Goal: Information Seeking & Learning: Learn about a topic

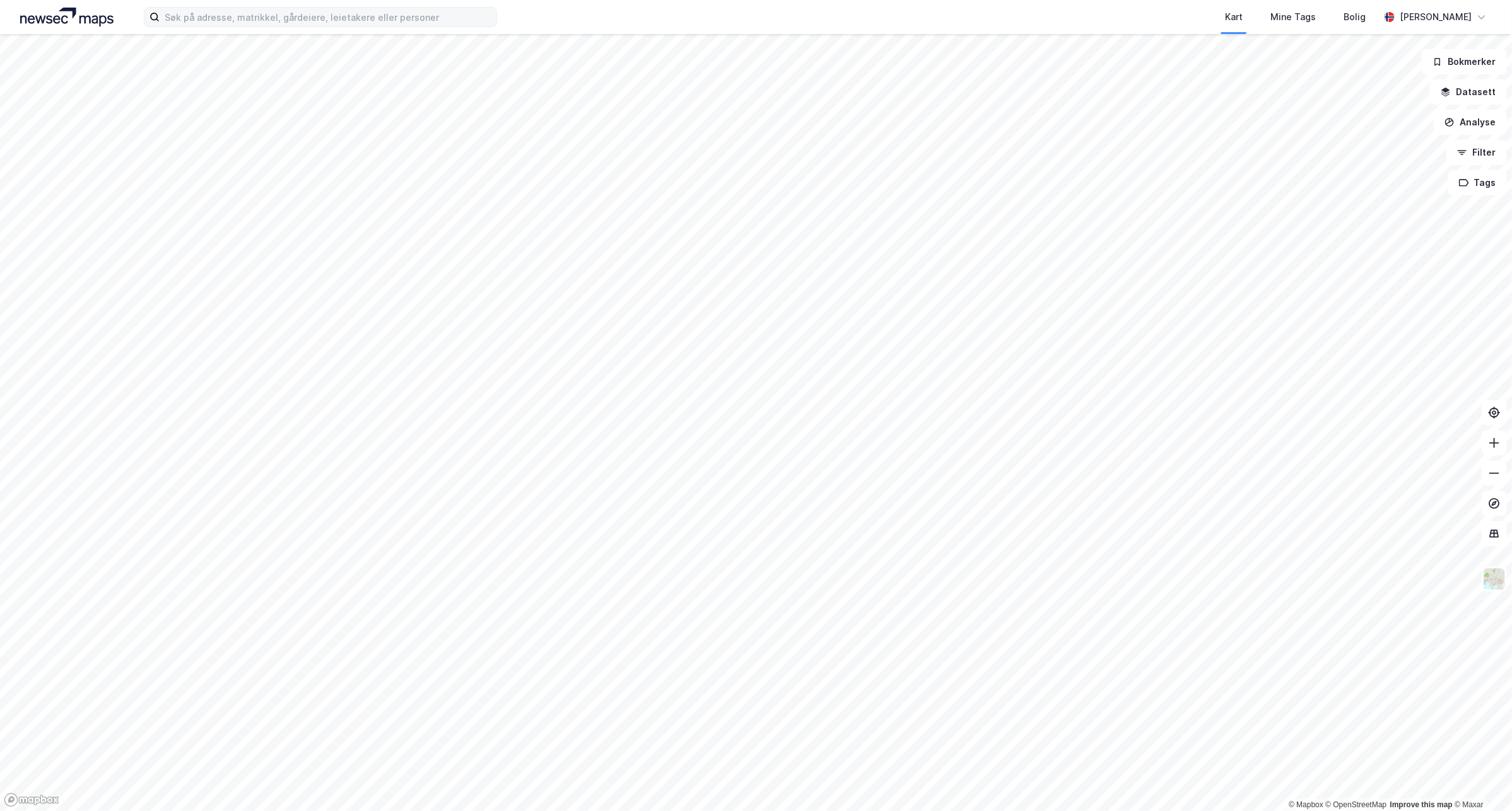
click at [485, 26] on label at bounding box center [320, 17] width 353 height 20
click at [485, 26] on input at bounding box center [327, 17] width 337 height 19
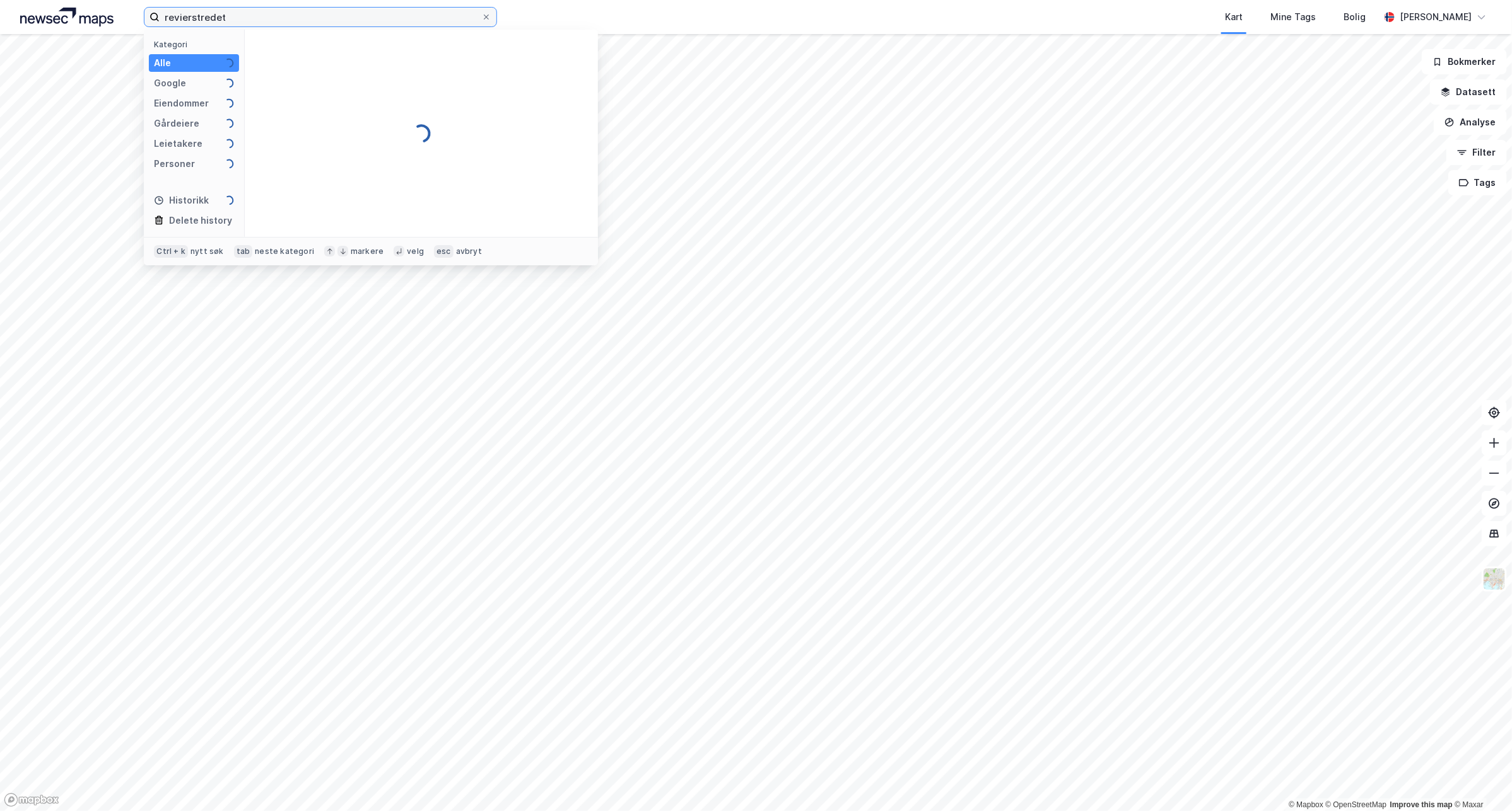
type input "revierstredet"
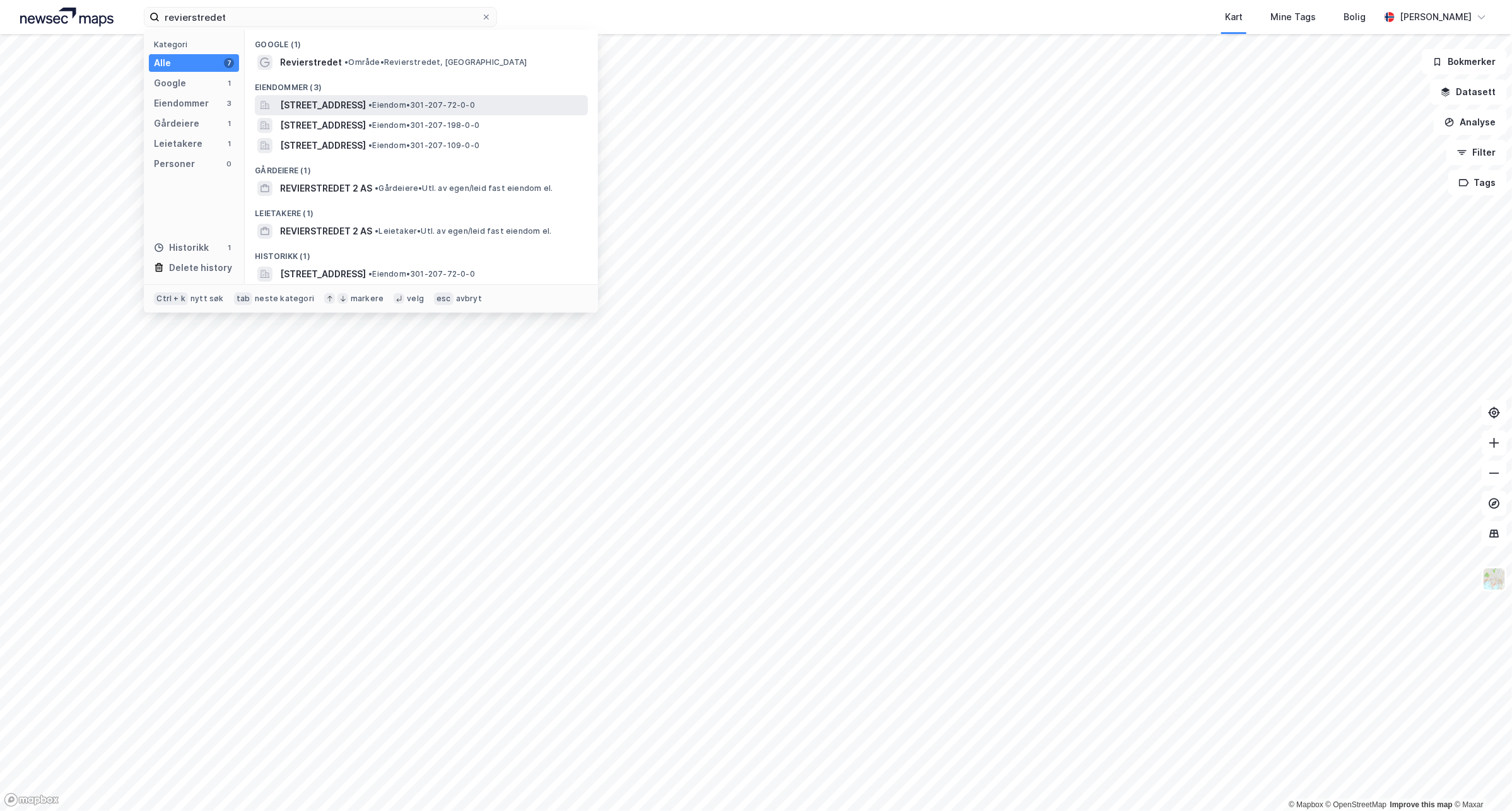
click at [366, 101] on span "[STREET_ADDRESS]" at bounding box center [323, 105] width 86 height 15
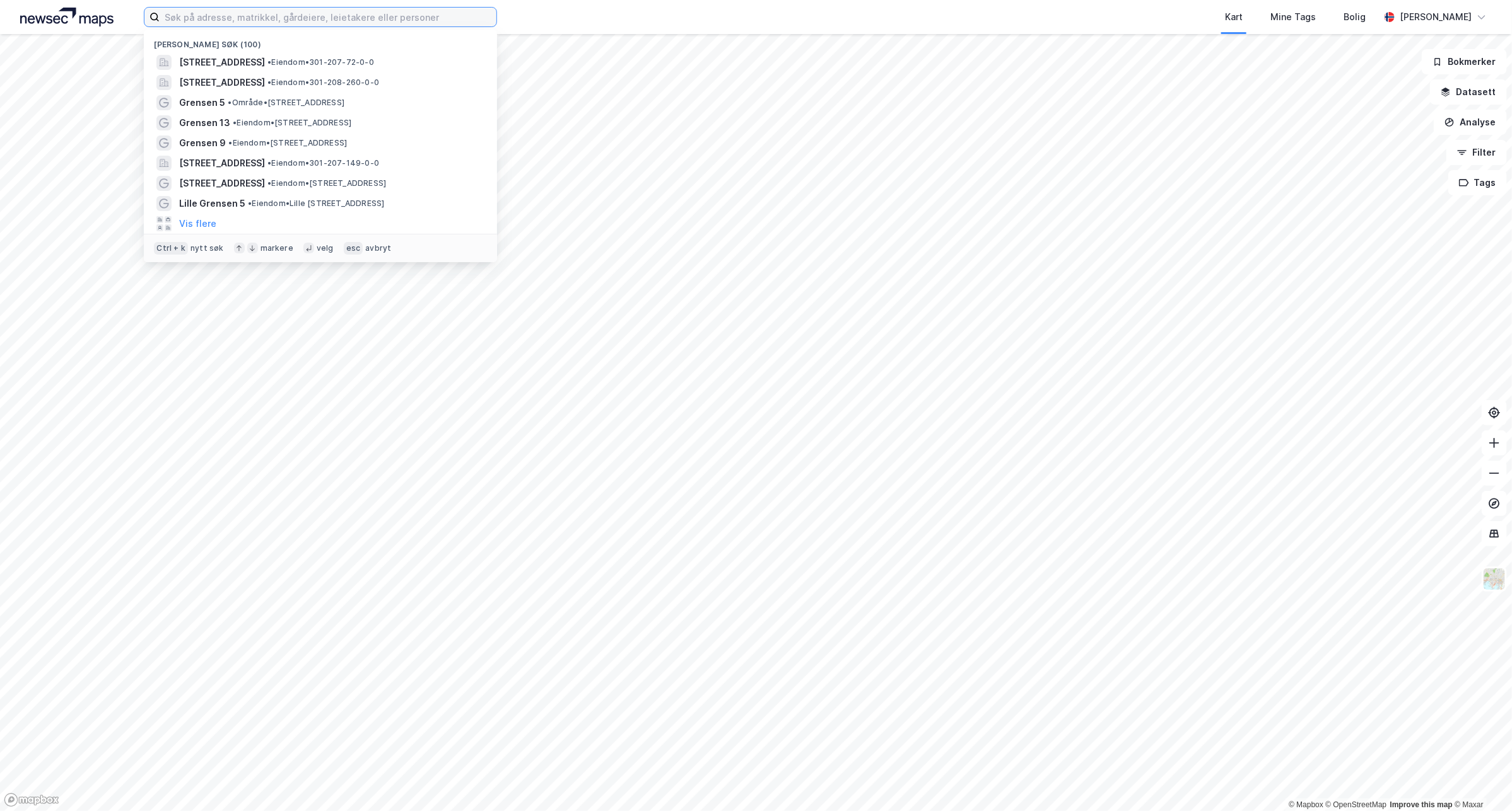
click at [257, 17] on input at bounding box center [327, 17] width 337 height 19
click at [342, 61] on span "• Eiendom • 301-207-72-0-0" at bounding box center [320, 62] width 107 height 10
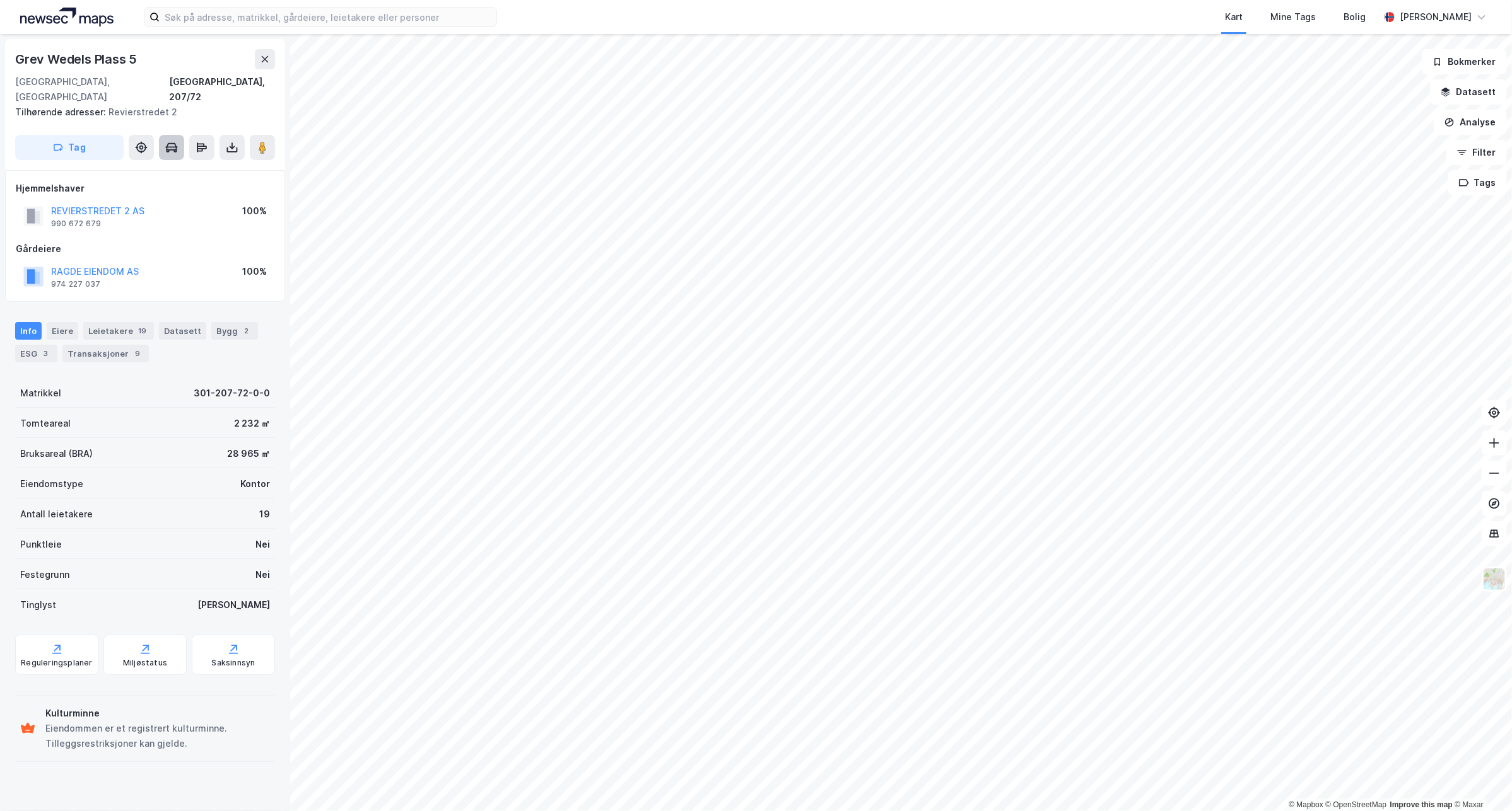
click at [167, 143] on icon at bounding box center [172, 146] width 11 height 8
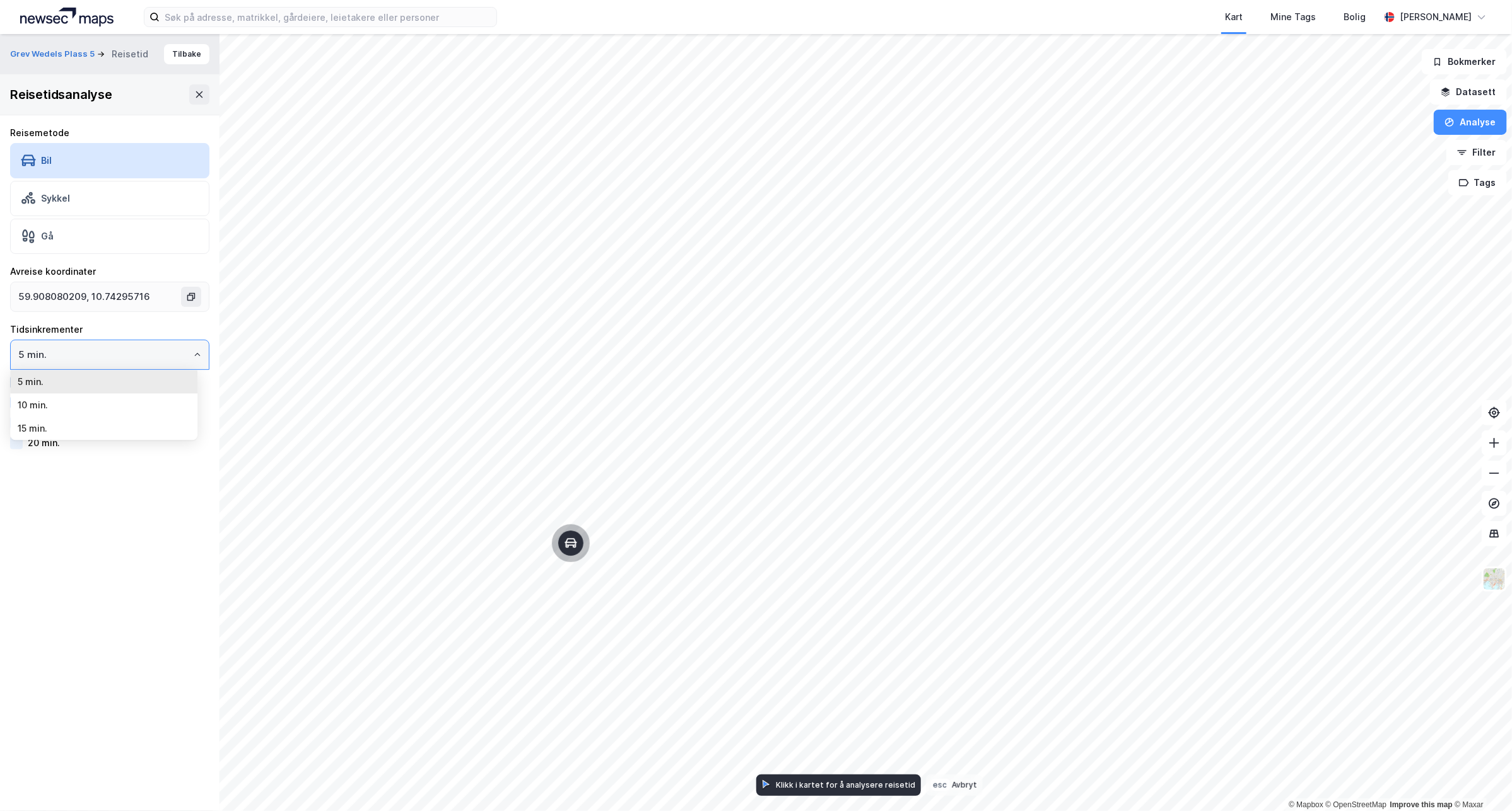
click at [167, 357] on input "5 min." at bounding box center [109, 354] width 198 height 29
click at [99, 429] on li "15 min." at bounding box center [104, 429] width 187 height 24
type input "15 min."
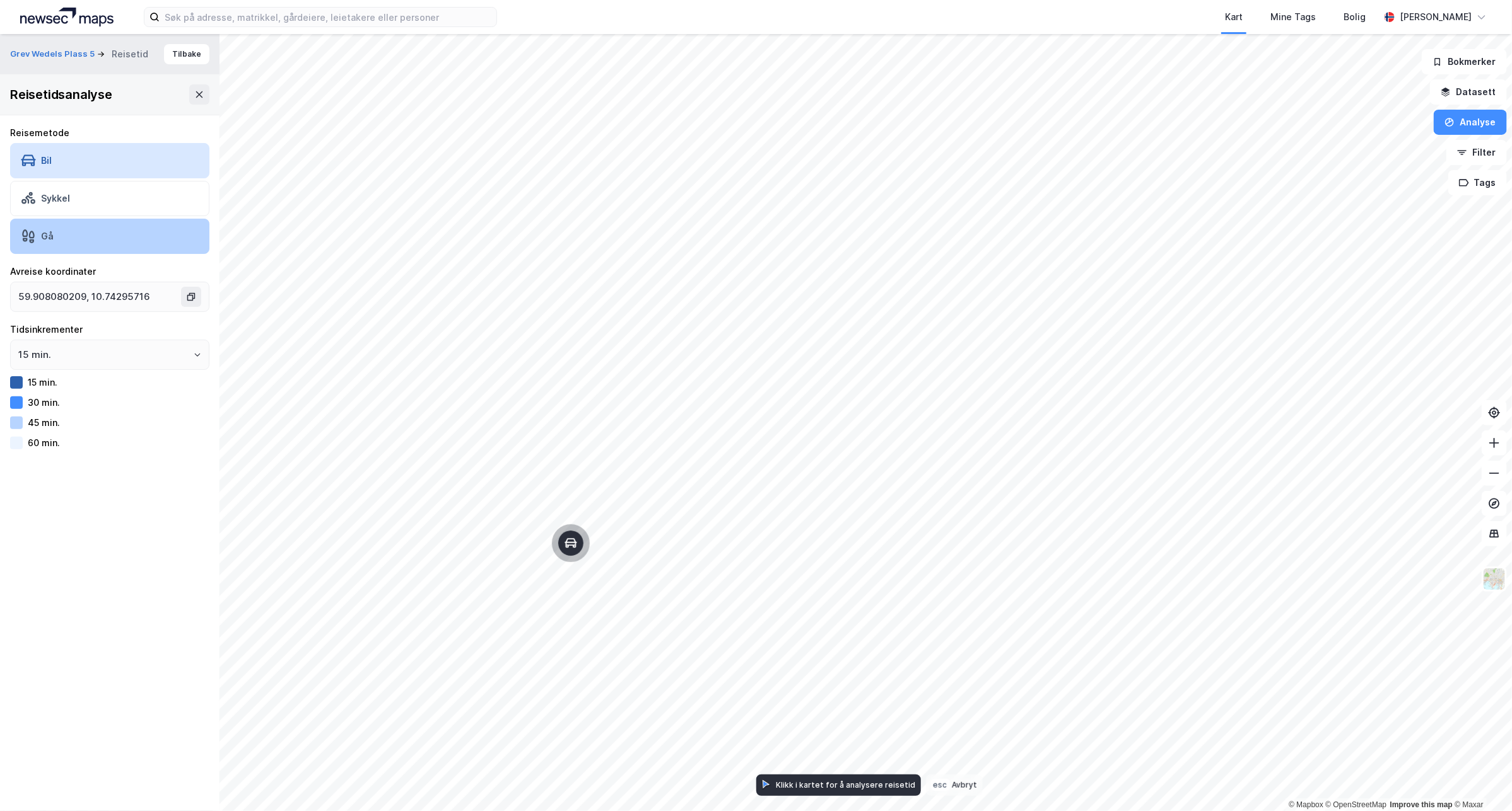
click at [127, 234] on div "Gå" at bounding box center [109, 236] width 199 height 35
